Goal: Task Accomplishment & Management: Complete application form

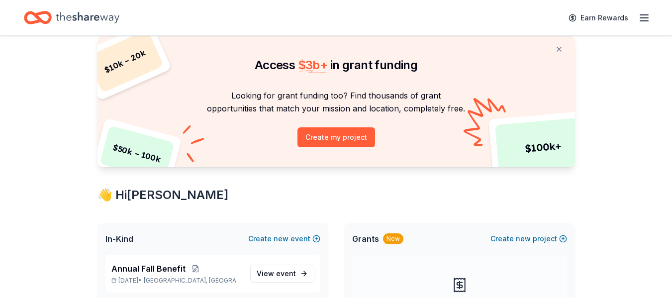
scroll to position [149, 0]
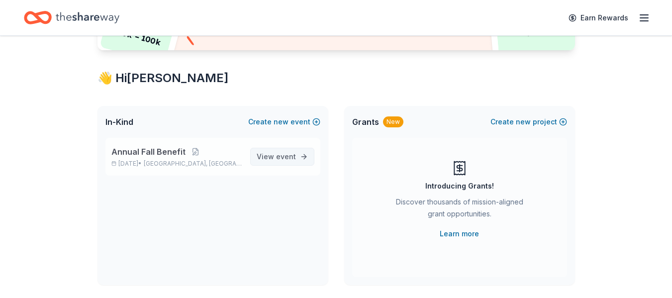
click at [278, 162] on span "View event" at bounding box center [276, 157] width 39 height 12
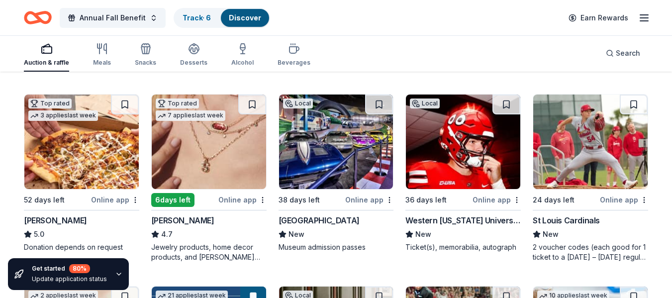
scroll to position [299, 0]
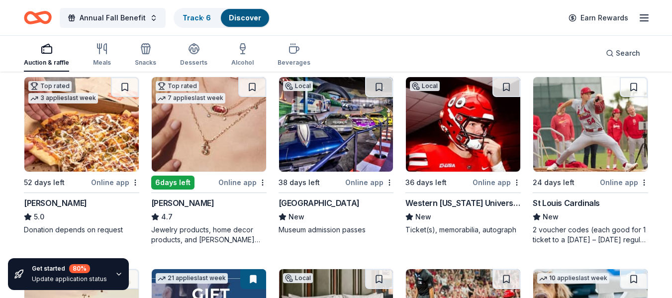
click at [463, 202] on div "Western [US_STATE] University Athletics" at bounding box center [463, 203] width 115 height 12
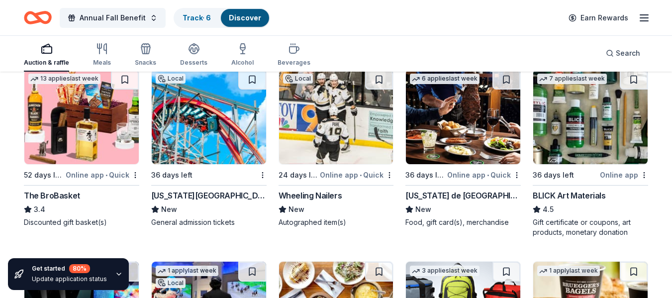
scroll to position [2051, 0]
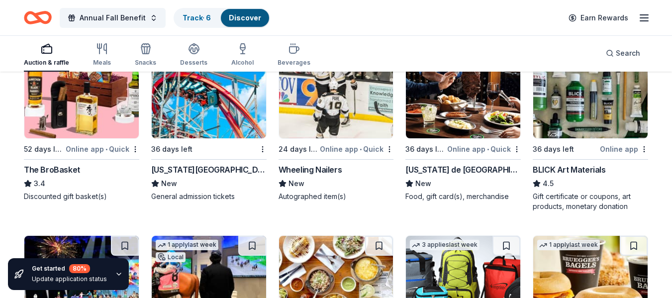
click at [346, 123] on img at bounding box center [336, 91] width 114 height 95
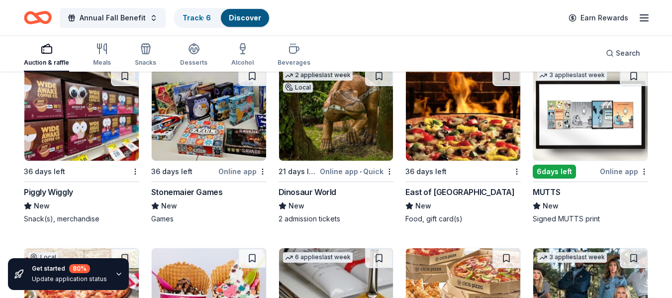
scroll to position [2798, 0]
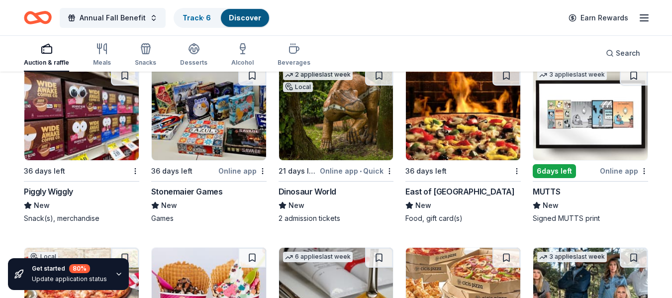
click at [330, 138] on img at bounding box center [336, 113] width 114 height 95
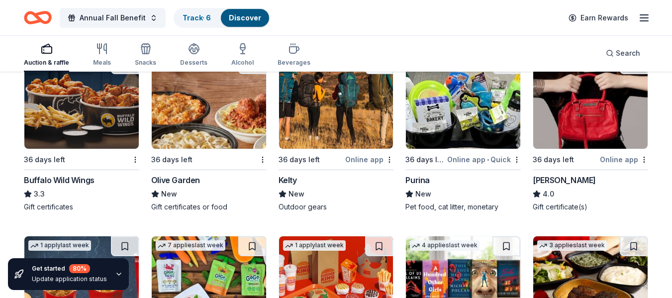
scroll to position [4731, 0]
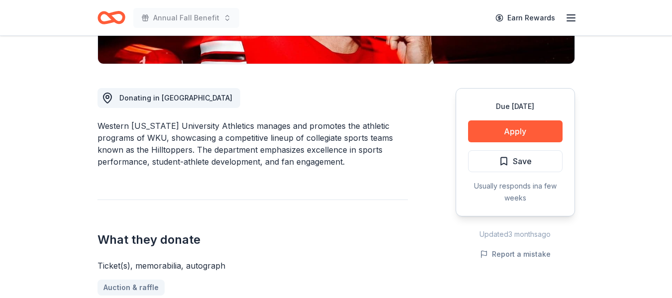
scroll to position [299, 0]
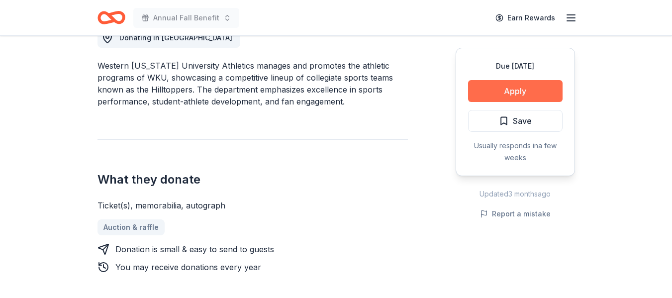
click at [491, 84] on button "Apply" at bounding box center [515, 91] width 95 height 22
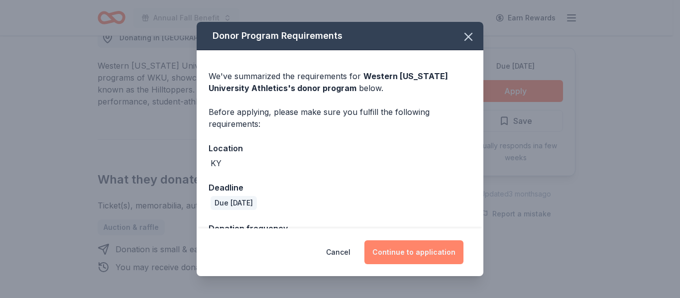
click at [408, 251] on button "Continue to application" at bounding box center [413, 252] width 99 height 24
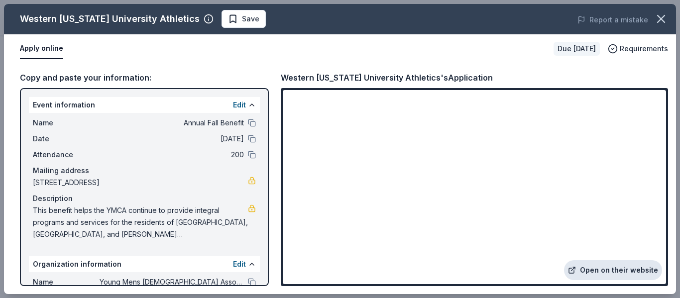
click at [617, 274] on link "Open on their website" at bounding box center [613, 270] width 98 height 20
drag, startPoint x: 664, startPoint y: 17, endPoint x: 651, endPoint y: 16, distance: 13.5
click at [662, 18] on icon "button" at bounding box center [661, 19] width 14 height 14
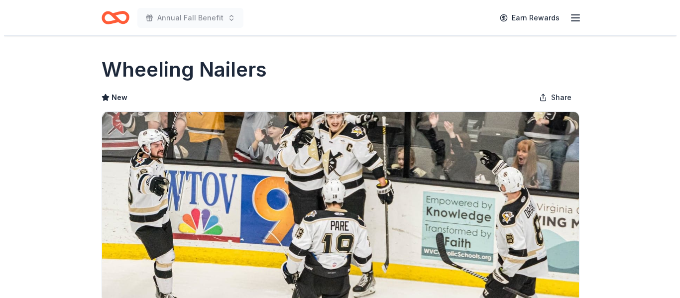
scroll to position [249, 0]
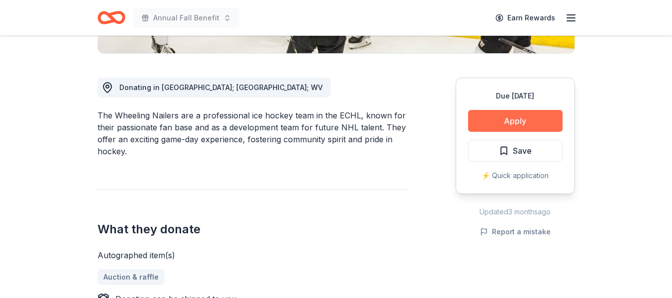
click at [504, 129] on button "Apply" at bounding box center [515, 121] width 95 height 22
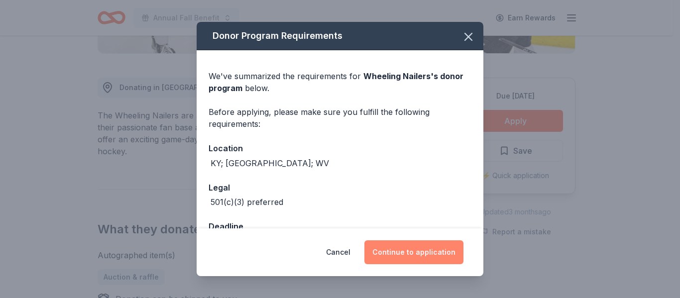
click at [431, 254] on button "Continue to application" at bounding box center [413, 252] width 99 height 24
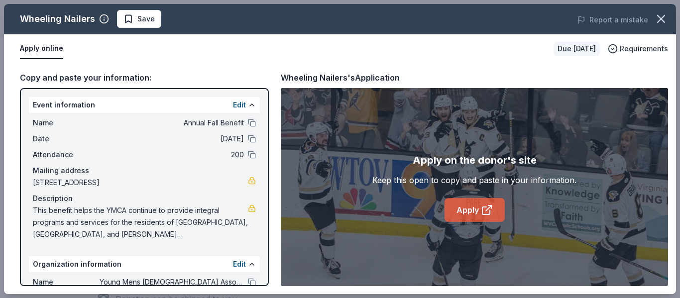
click at [460, 207] on link "Apply" at bounding box center [474, 210] width 60 height 24
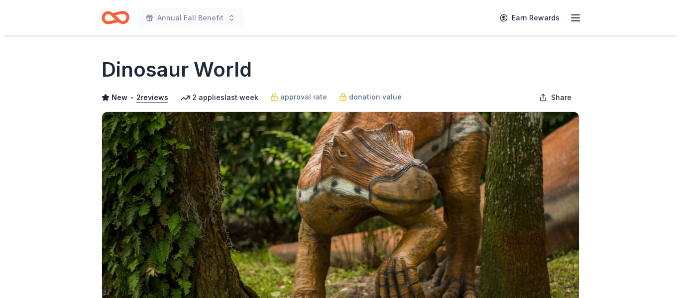
scroll to position [249, 0]
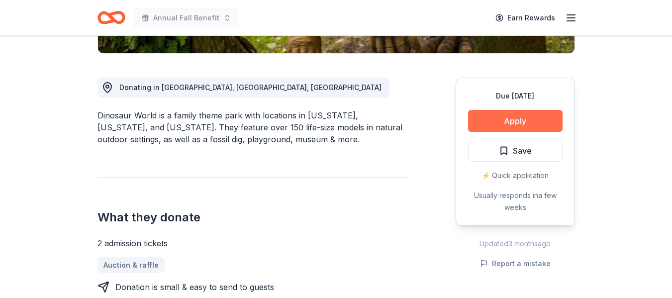
click at [508, 119] on button "Apply" at bounding box center [515, 121] width 95 height 22
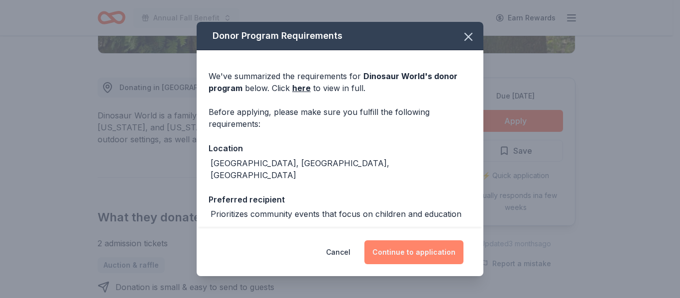
click at [410, 255] on button "Continue to application" at bounding box center [413, 252] width 99 height 24
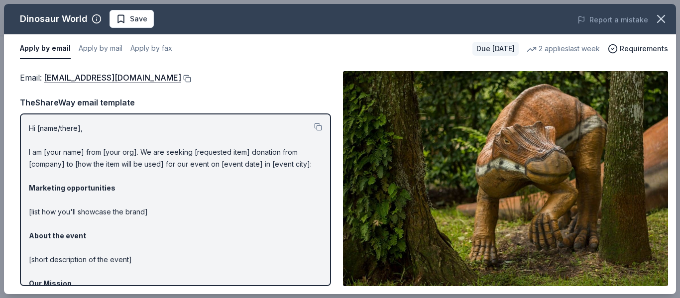
click at [181, 80] on button at bounding box center [186, 79] width 10 height 8
